Goal: Book appointment/travel/reservation

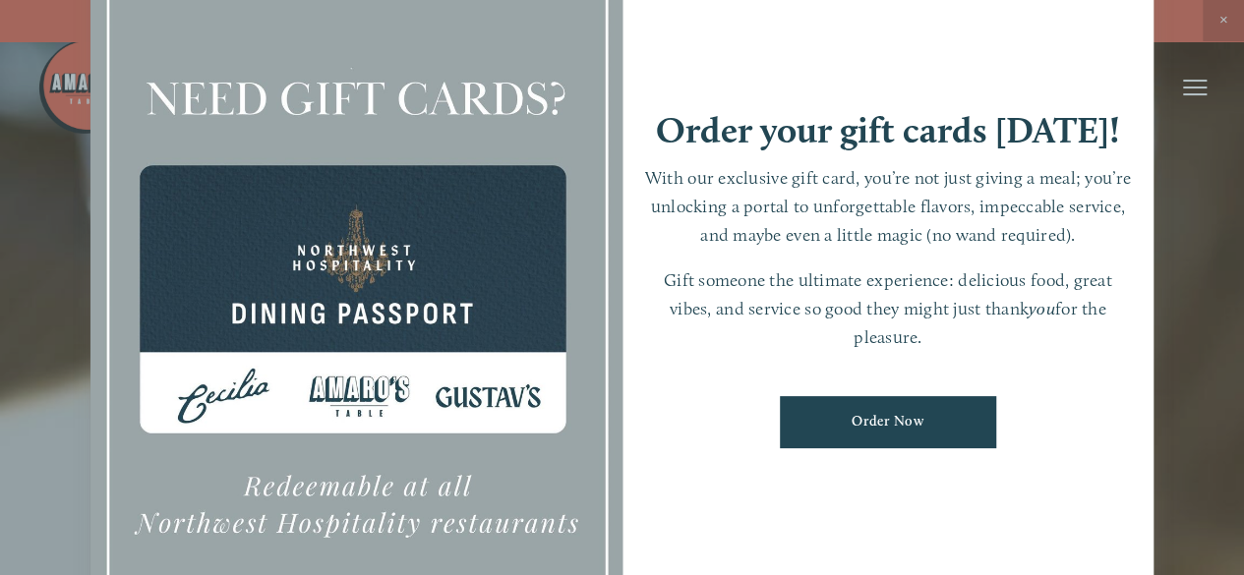
click at [992, 155] on div "Order your gift cards [DATE]!" at bounding box center [888, 138] width 493 height 52
click at [1224, 17] on div at bounding box center [622, 287] width 1244 height 575
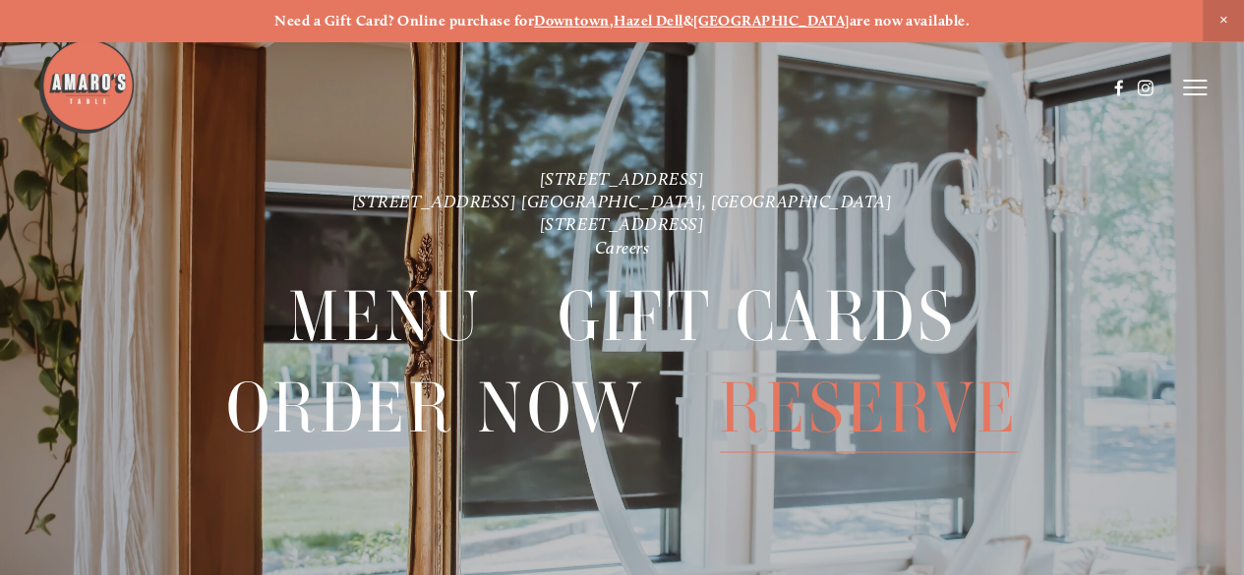
click at [885, 398] on span "Reserve" at bounding box center [869, 408] width 299 height 90
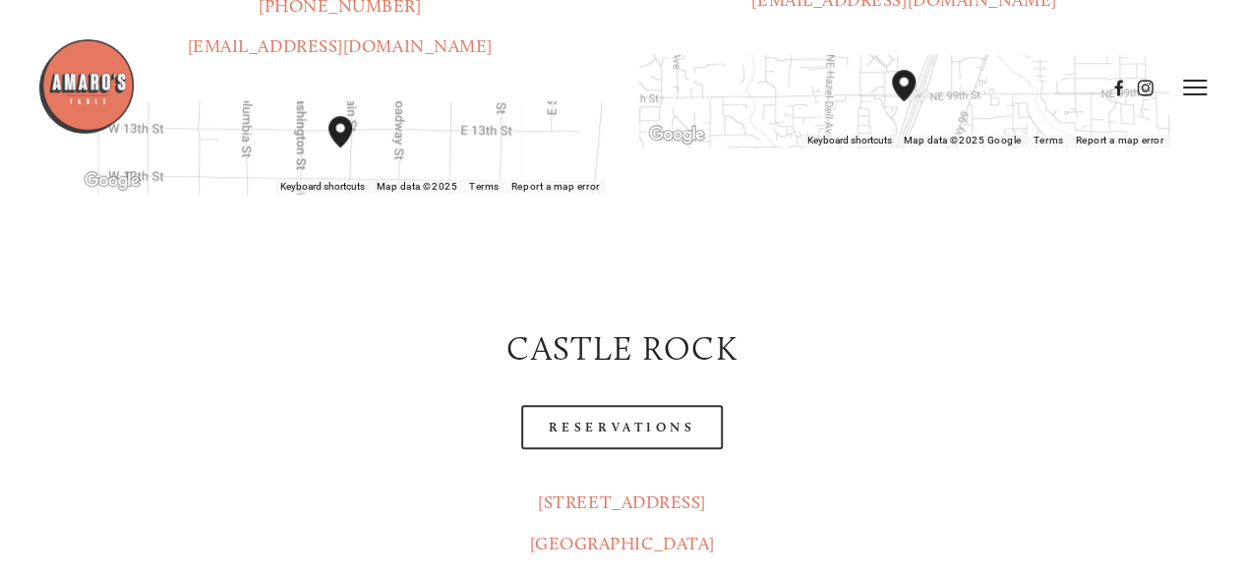
scroll to position [719, 0]
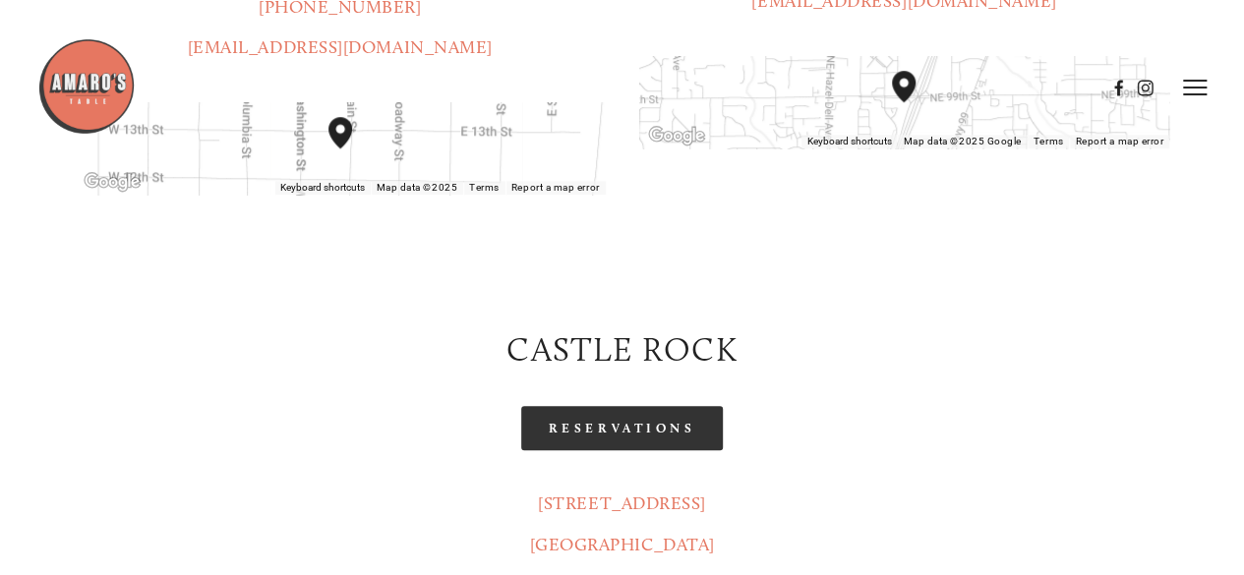
click at [629, 406] on link "Reservations" at bounding box center [622, 428] width 203 height 44
